Goal: Task Accomplishment & Management: Complete application form

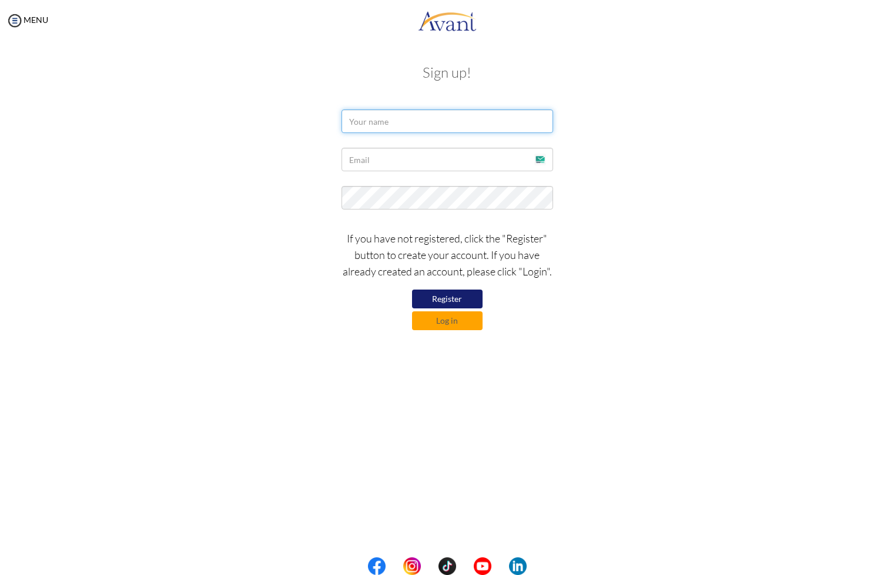
click at [419, 123] on input "text" at bounding box center [448, 121] width 212 height 24
type input "Nikita Yadav"
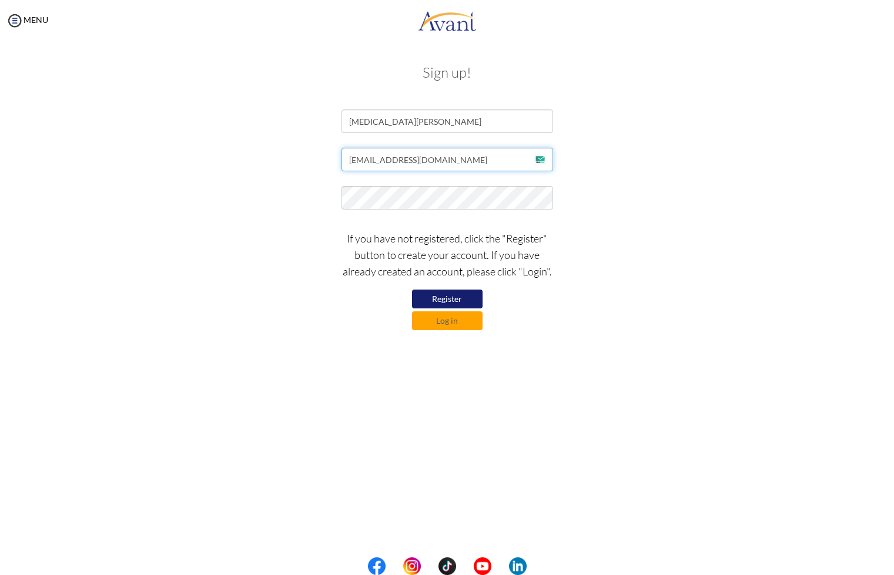
type input "[EMAIL_ADDRESS][DOMAIN_NAME]"
click at [462, 304] on button "Register" at bounding box center [447, 298] width 71 height 19
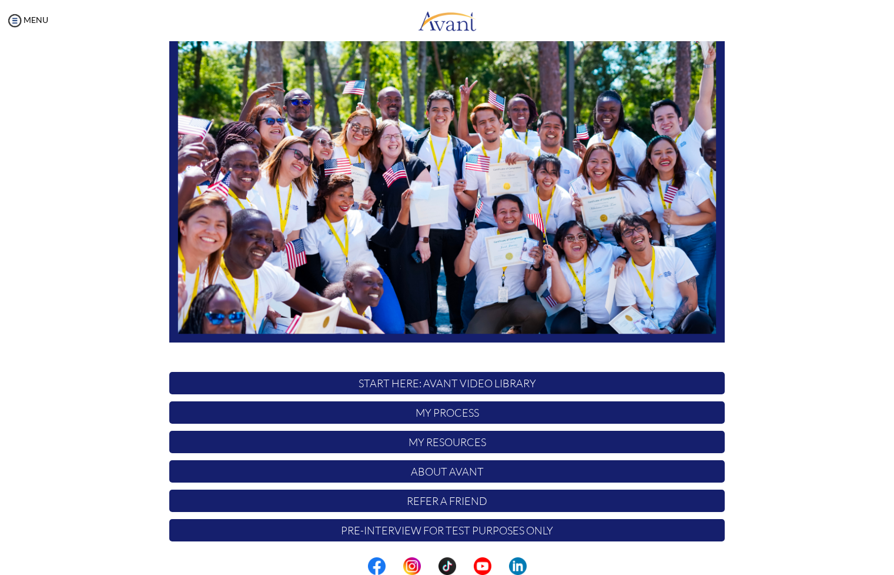
scroll to position [79, 0]
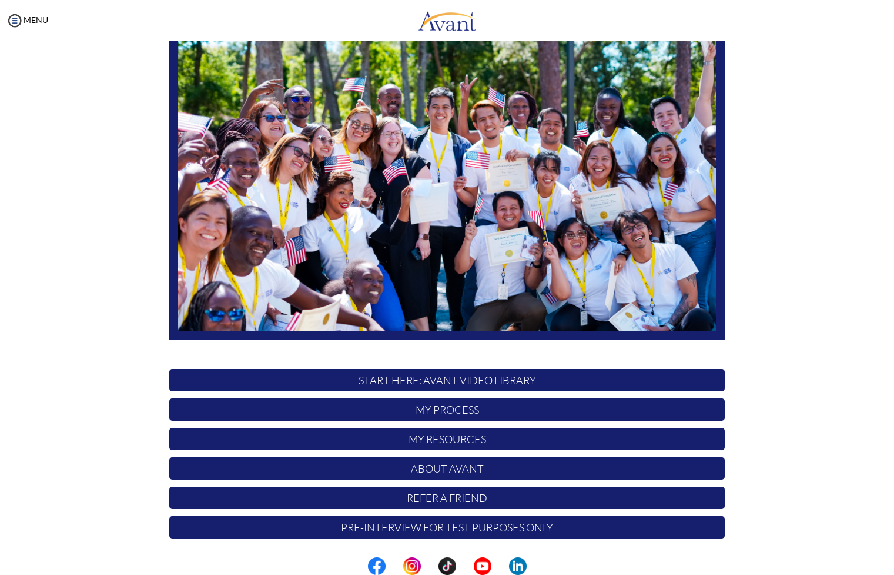
click at [456, 407] on p "My Process" at bounding box center [447, 409] width 556 height 22
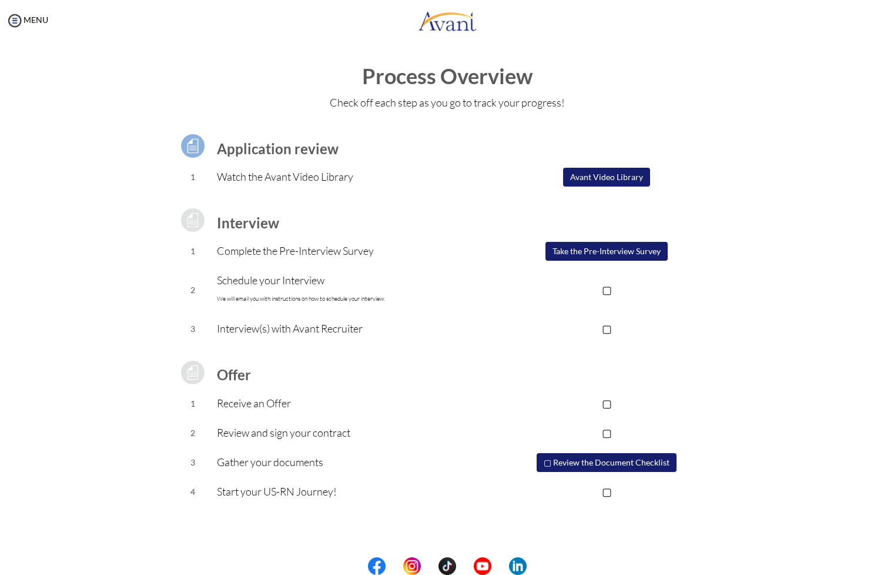
click at [612, 178] on button "Avant Video Library" at bounding box center [606, 177] width 87 height 19
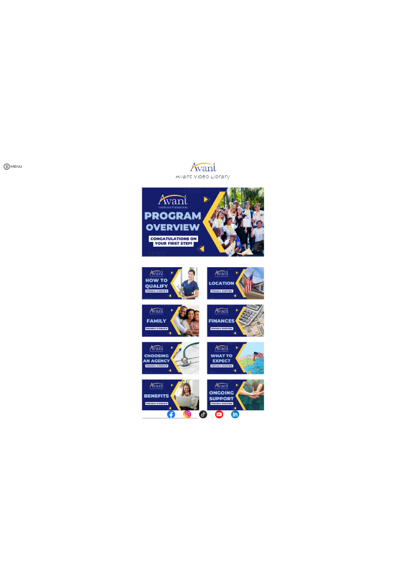
scroll to position [0, 0]
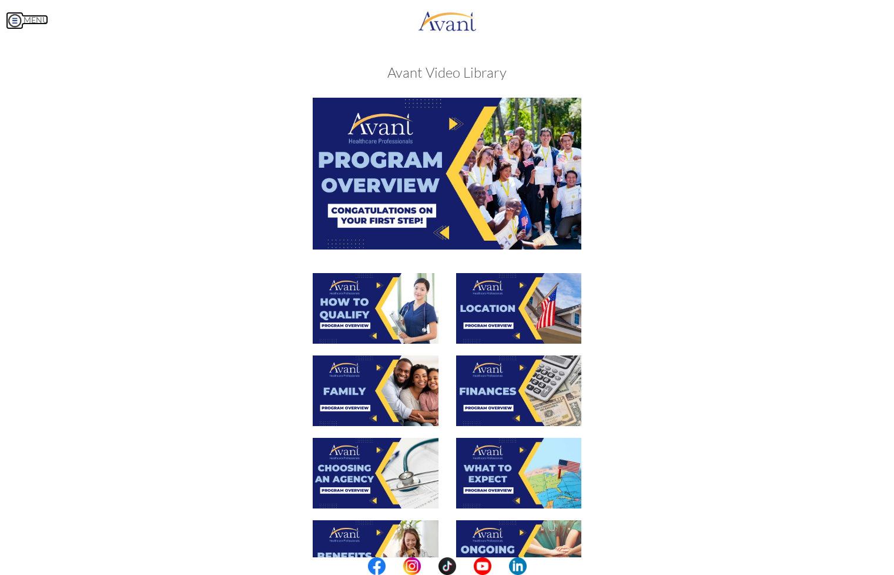
click at [14, 16] on img at bounding box center [15, 21] width 18 height 18
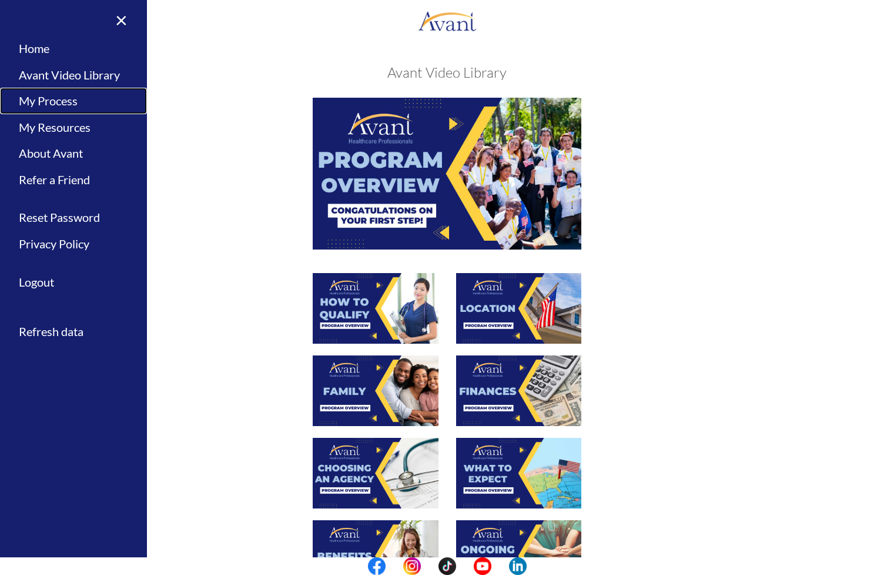
click at [65, 94] on link "My Process" at bounding box center [73, 101] width 147 height 26
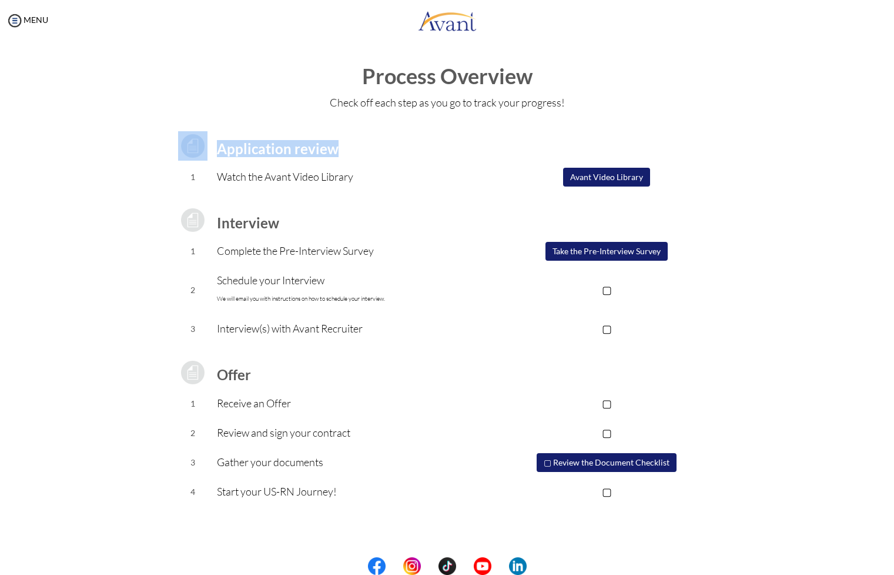
drag, startPoint x: 360, startPoint y: 144, endPoint x: 162, endPoint y: 153, distance: 198.4
click at [162, 153] on div "Application review 1 Watch the Avant Video Library ▢ Avant Video Library Interv…" at bounding box center [447, 312] width 573 height 389
click at [440, 171] on p "Watch the Avant Video Library" at bounding box center [353, 176] width 272 height 16
